Goal: Information Seeking & Learning: Learn about a topic

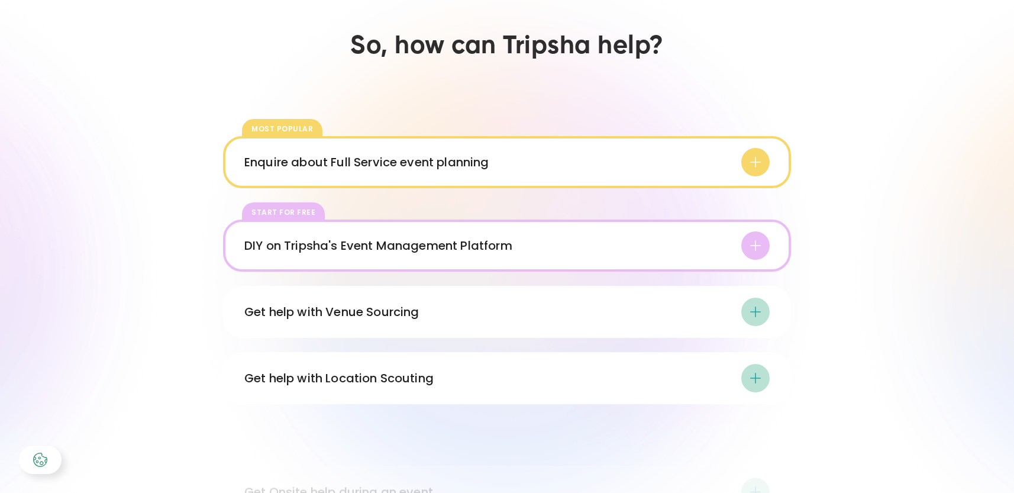
scroll to position [1718, 0]
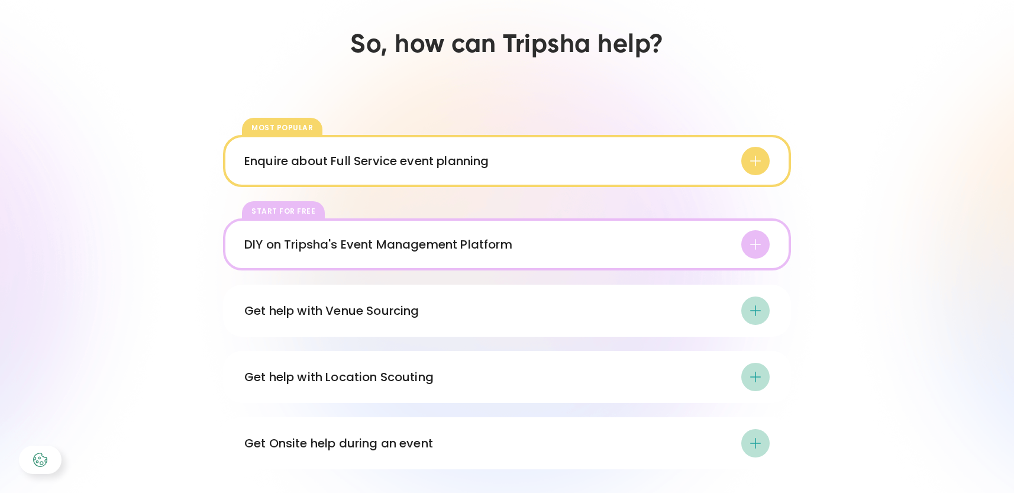
click at [752, 306] on icon at bounding box center [755, 310] width 14 height 14
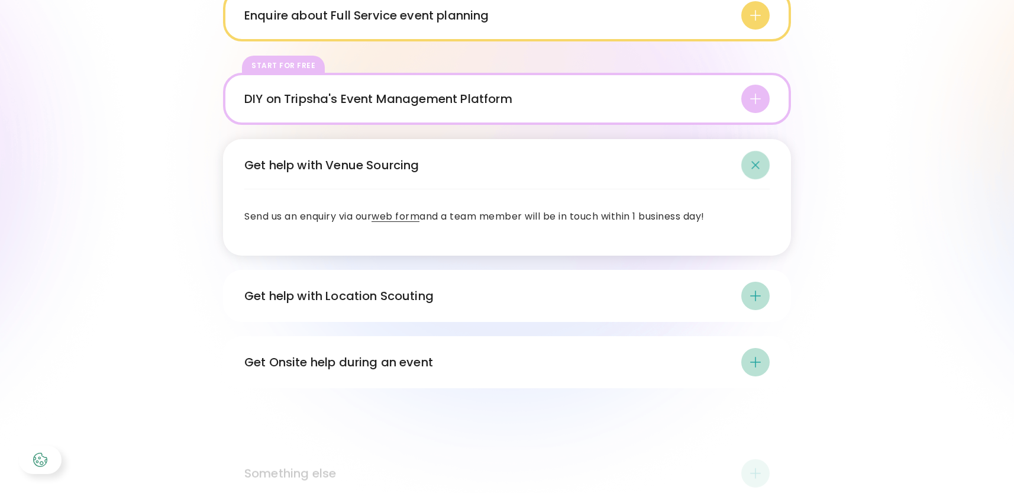
scroll to position [1891, 0]
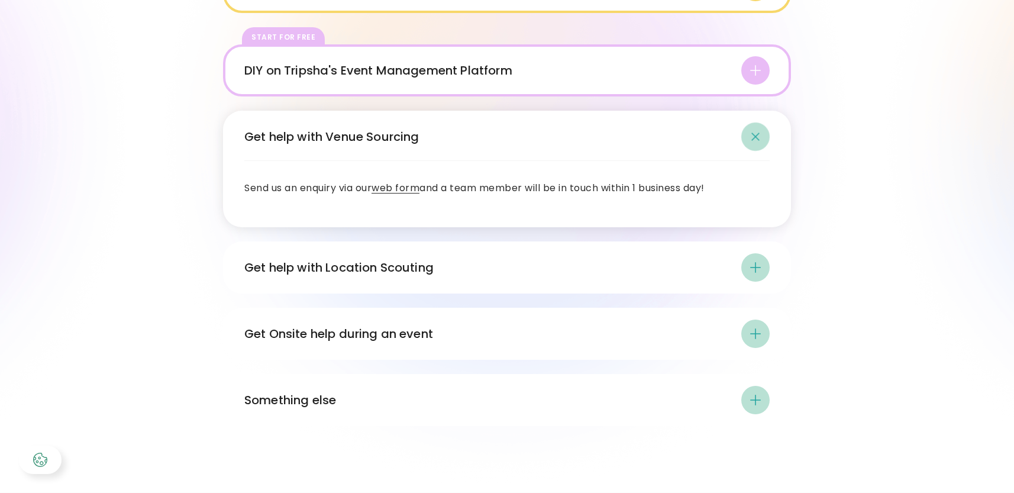
click at [758, 268] on icon at bounding box center [755, 267] width 14 height 14
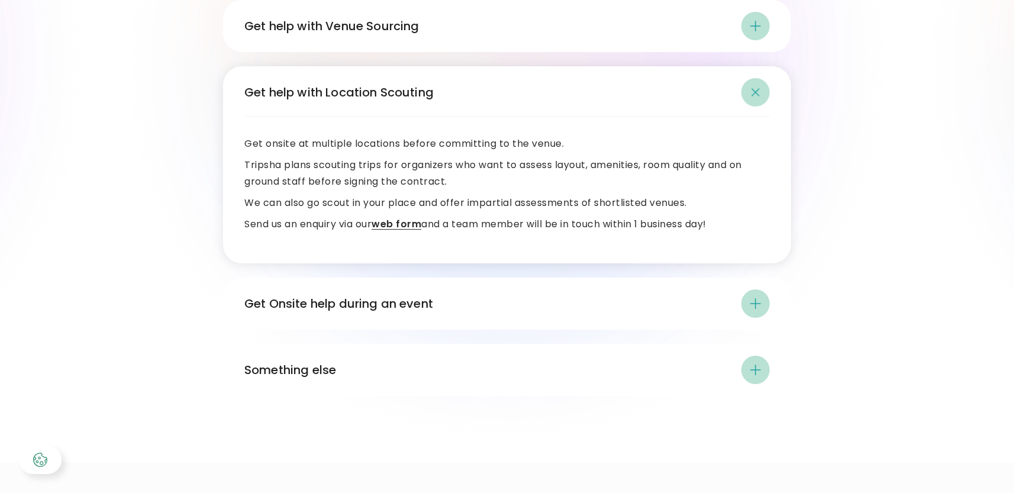
scroll to position [2025, 0]
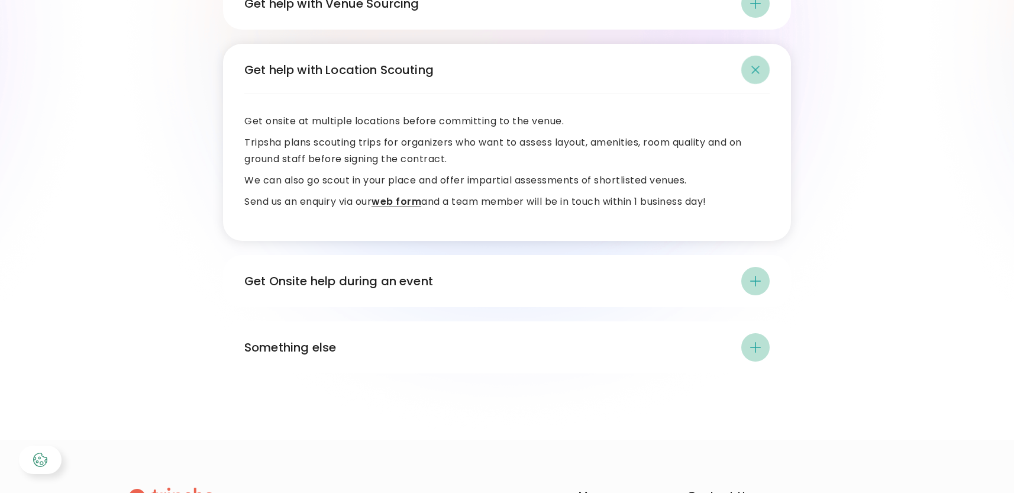
click at [752, 283] on icon at bounding box center [755, 281] width 14 height 14
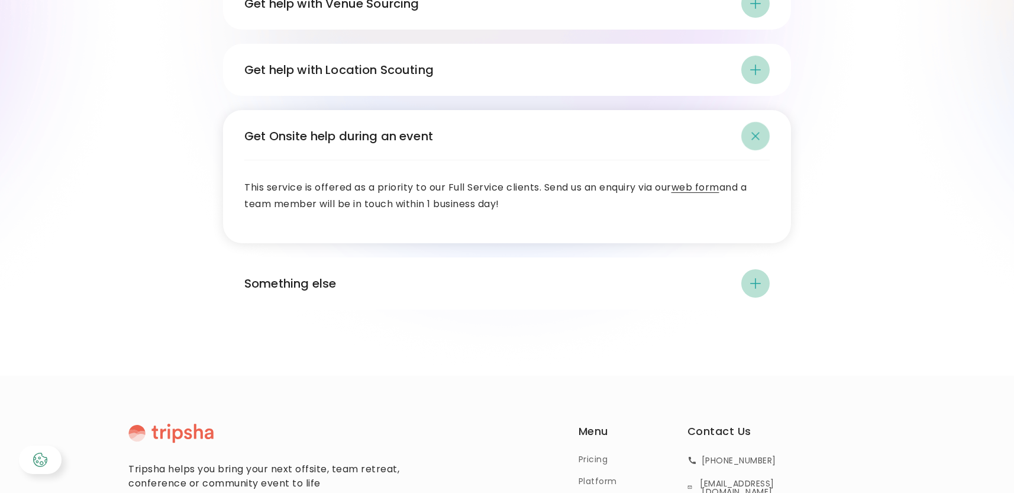
click at [760, 285] on icon at bounding box center [755, 283] width 14 height 14
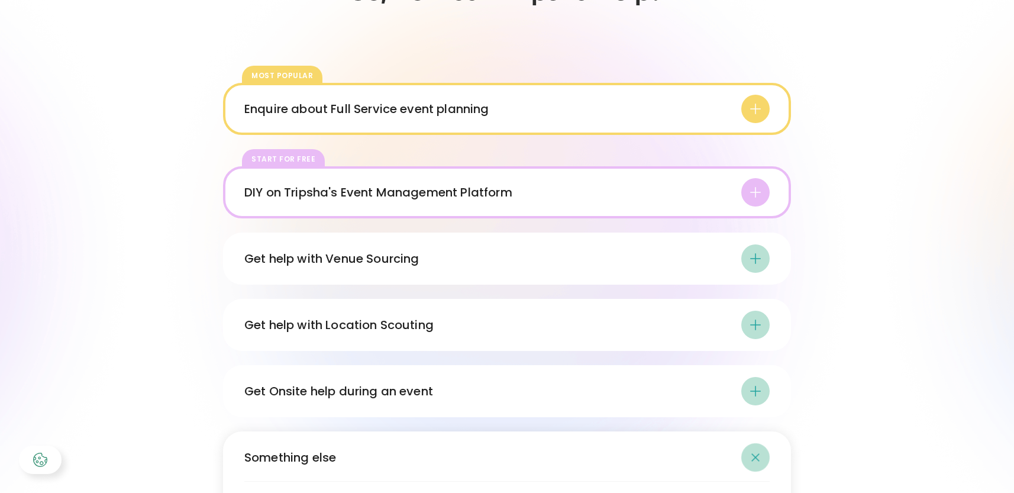
scroll to position [1762, 0]
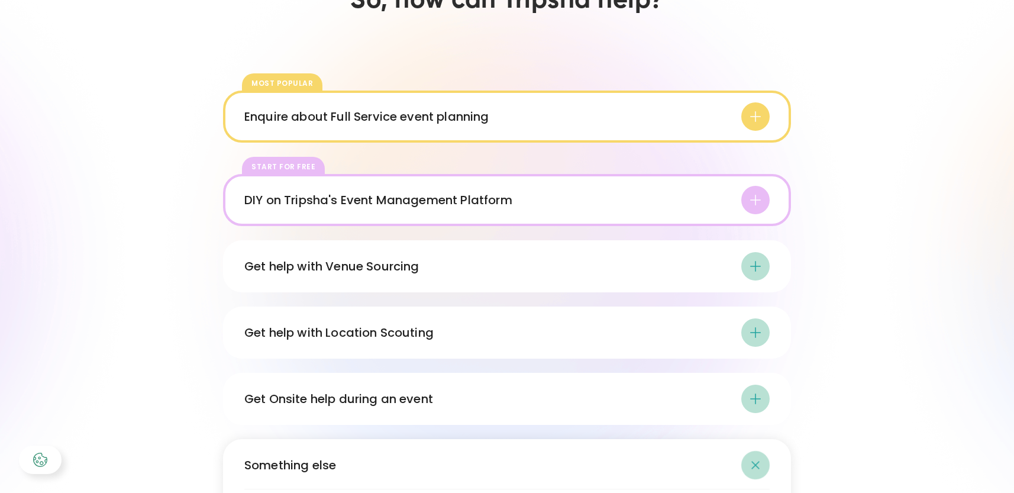
click at [751, 120] on icon at bounding box center [755, 116] width 14 height 14
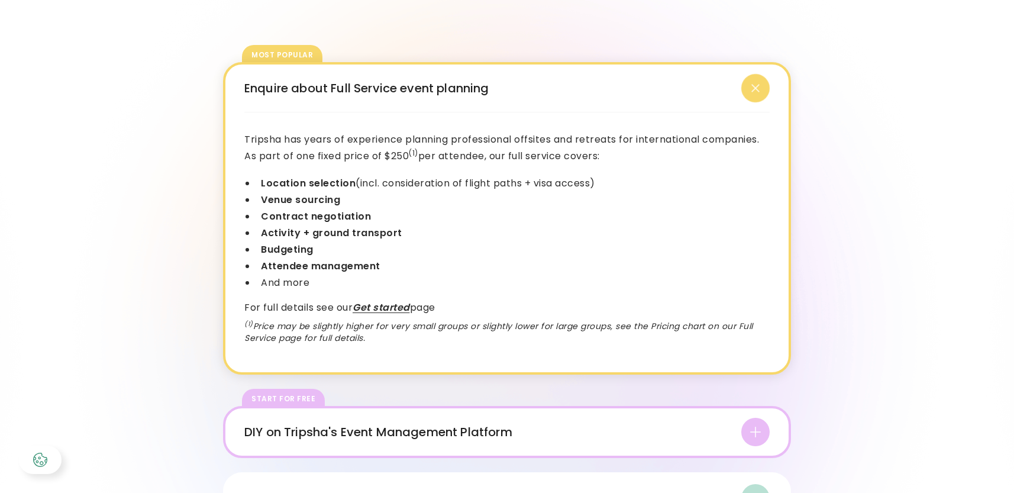
scroll to position [1827, 0]
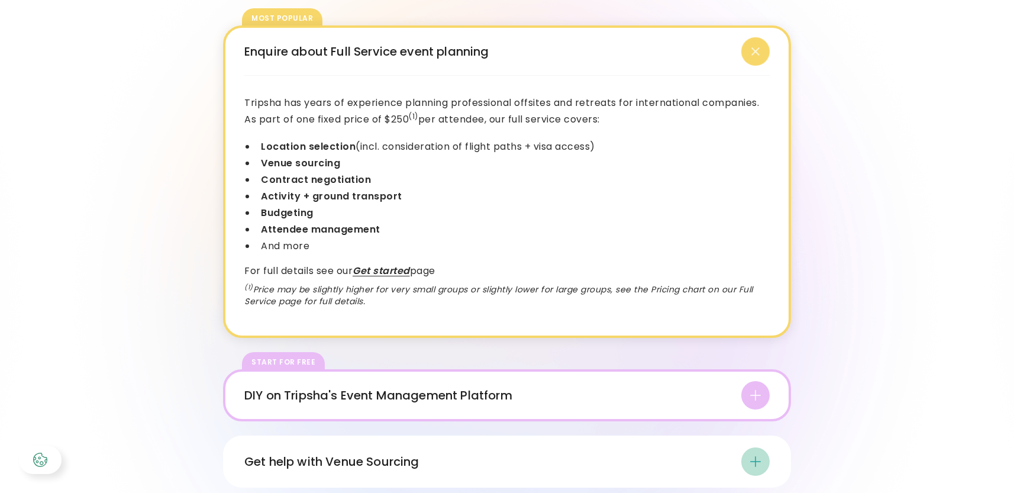
click at [759, 396] on icon at bounding box center [755, 395] width 14 height 14
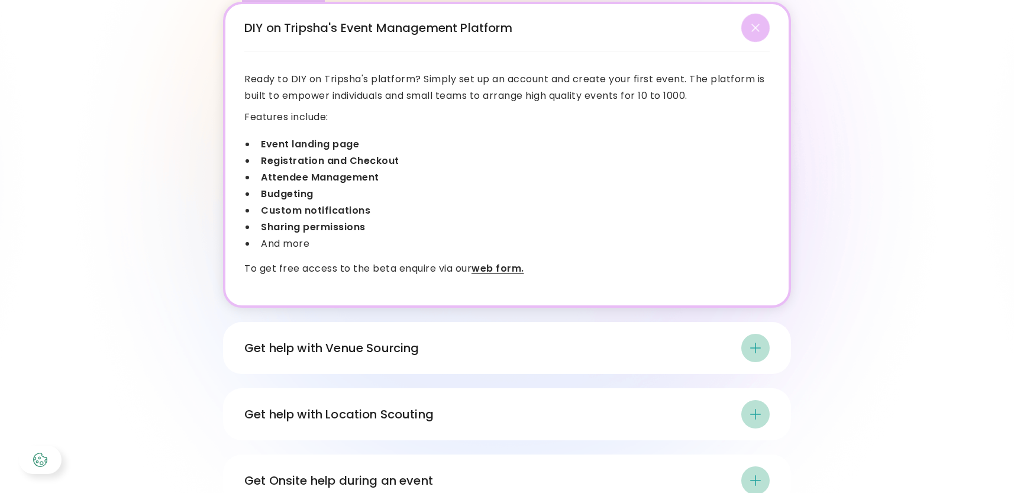
scroll to position [1952, 0]
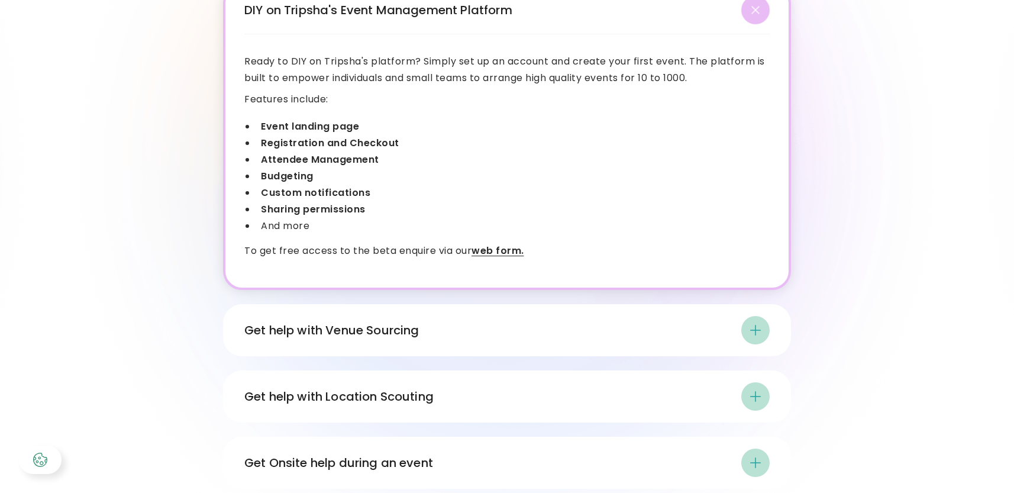
click at [755, 334] on icon at bounding box center [755, 330] width 14 height 14
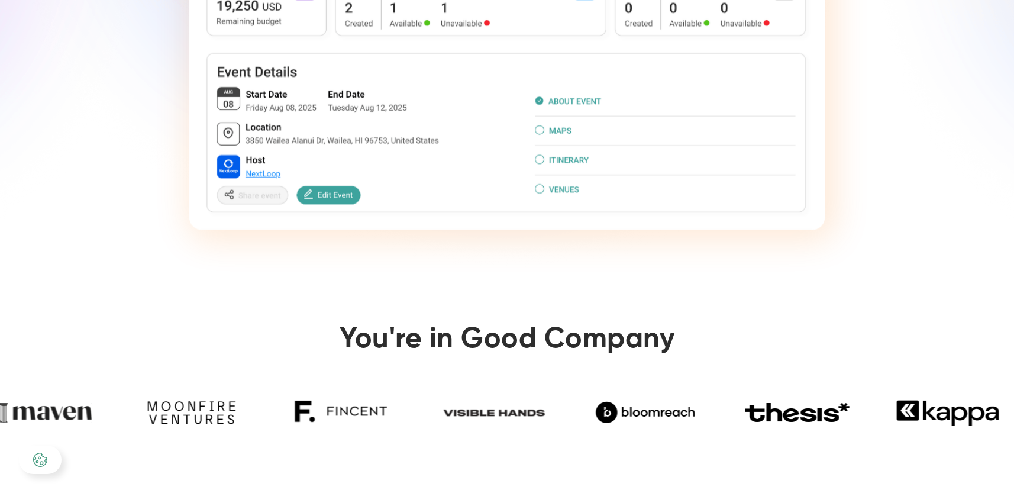
scroll to position [0, 0]
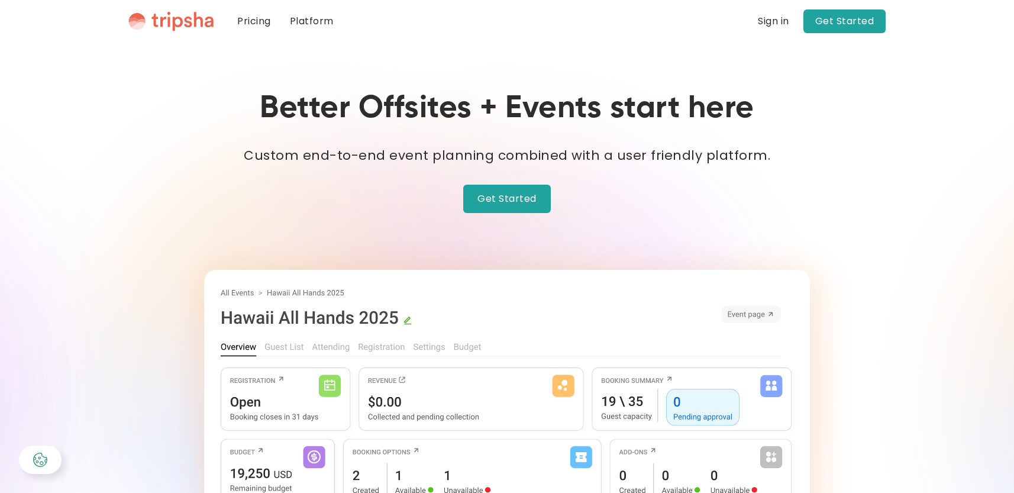
click at [247, 24] on link "Pricing" at bounding box center [254, 21] width 53 height 43
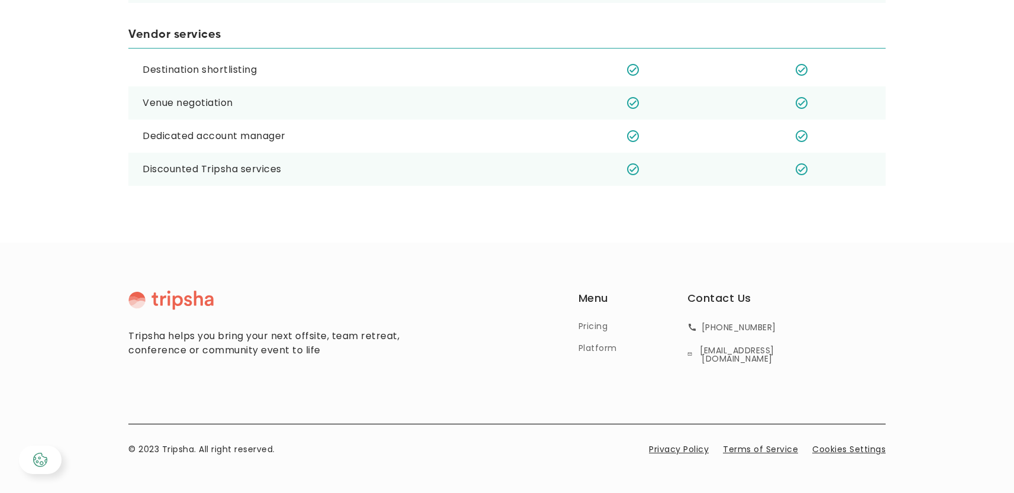
scroll to position [1404, 0]
